Goal: Information Seeking & Learning: Learn about a topic

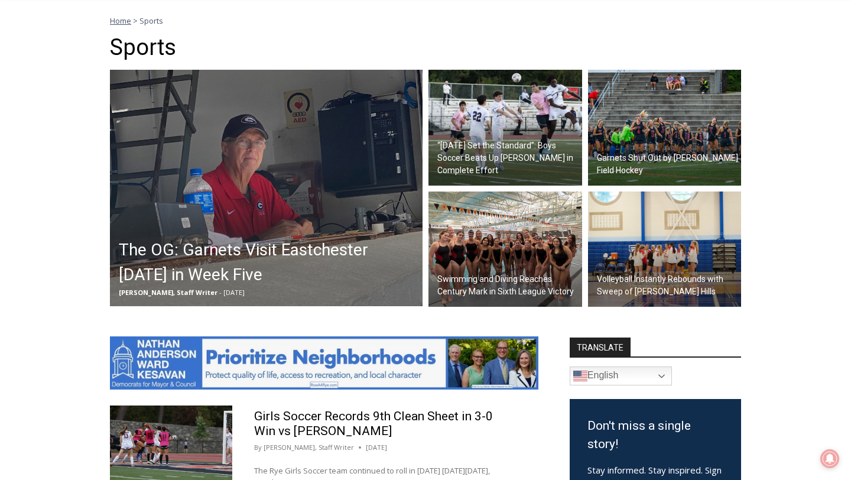
scroll to position [344, 0]
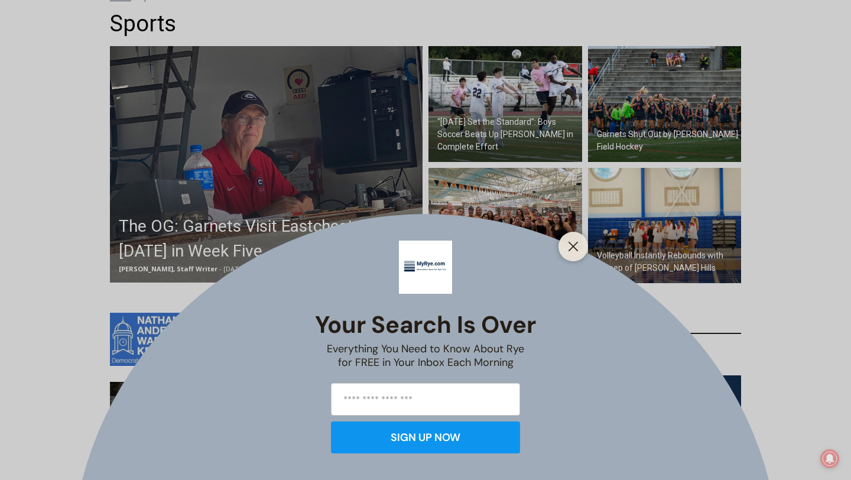
click at [235, 196] on div "Your Search is Over Everything You Need to Know About Rye for FREE in Your Inbo…" at bounding box center [425, 240] width 851 height 480
click at [572, 244] on icon "Close" at bounding box center [573, 246] width 11 height 11
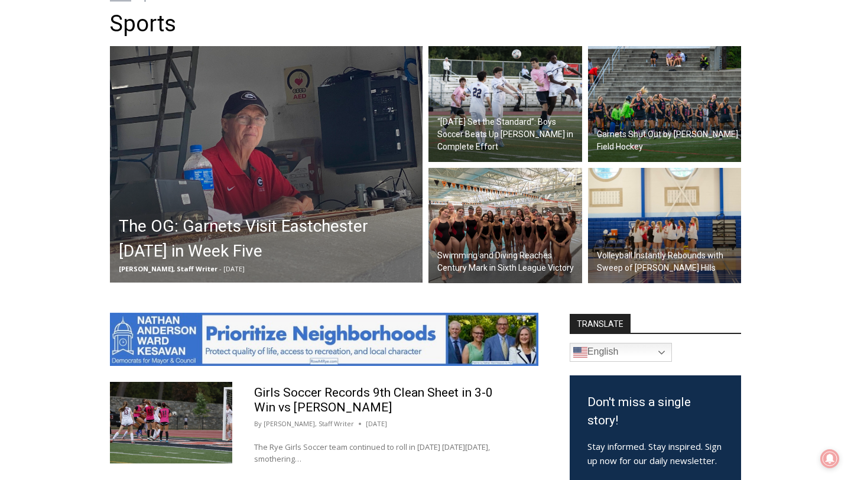
click at [391, 236] on h2 "The OG: Garnets Visit Eastchester Today in Week Five" at bounding box center [269, 239] width 301 height 50
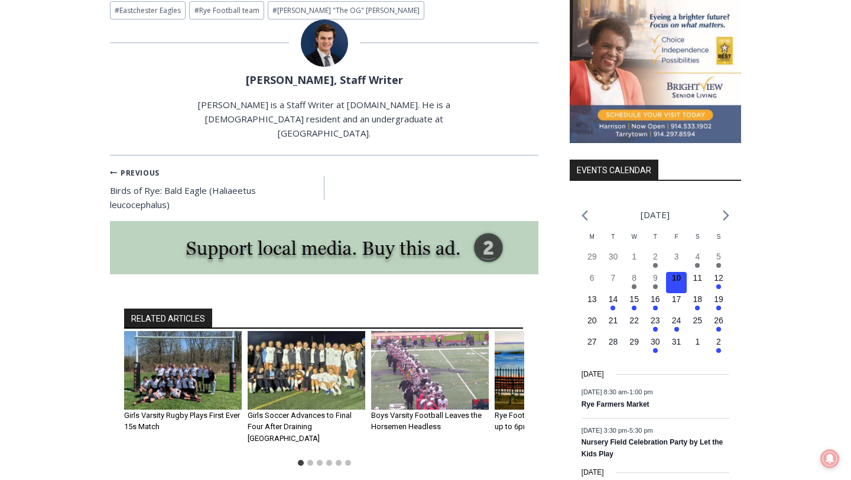
scroll to position [1302, 0]
click at [410, 340] on img "3 of 6" at bounding box center [430, 369] width 118 height 79
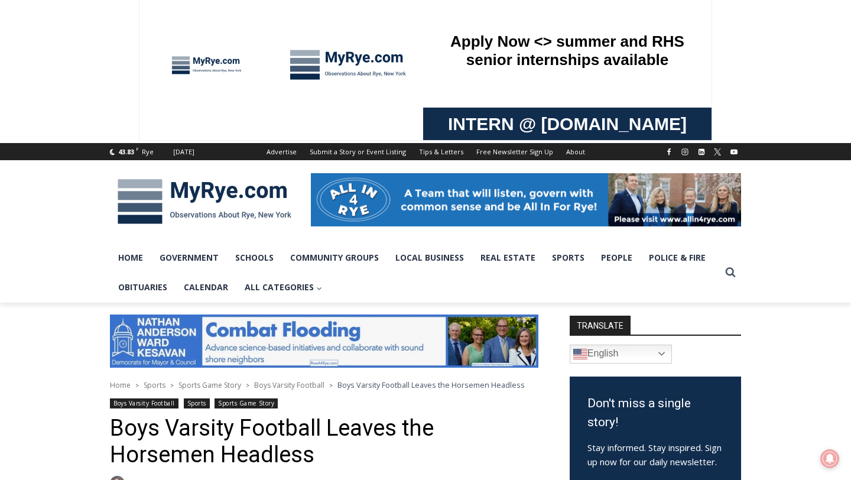
scroll to position [18, 0]
